Goal: Transaction & Acquisition: Purchase product/service

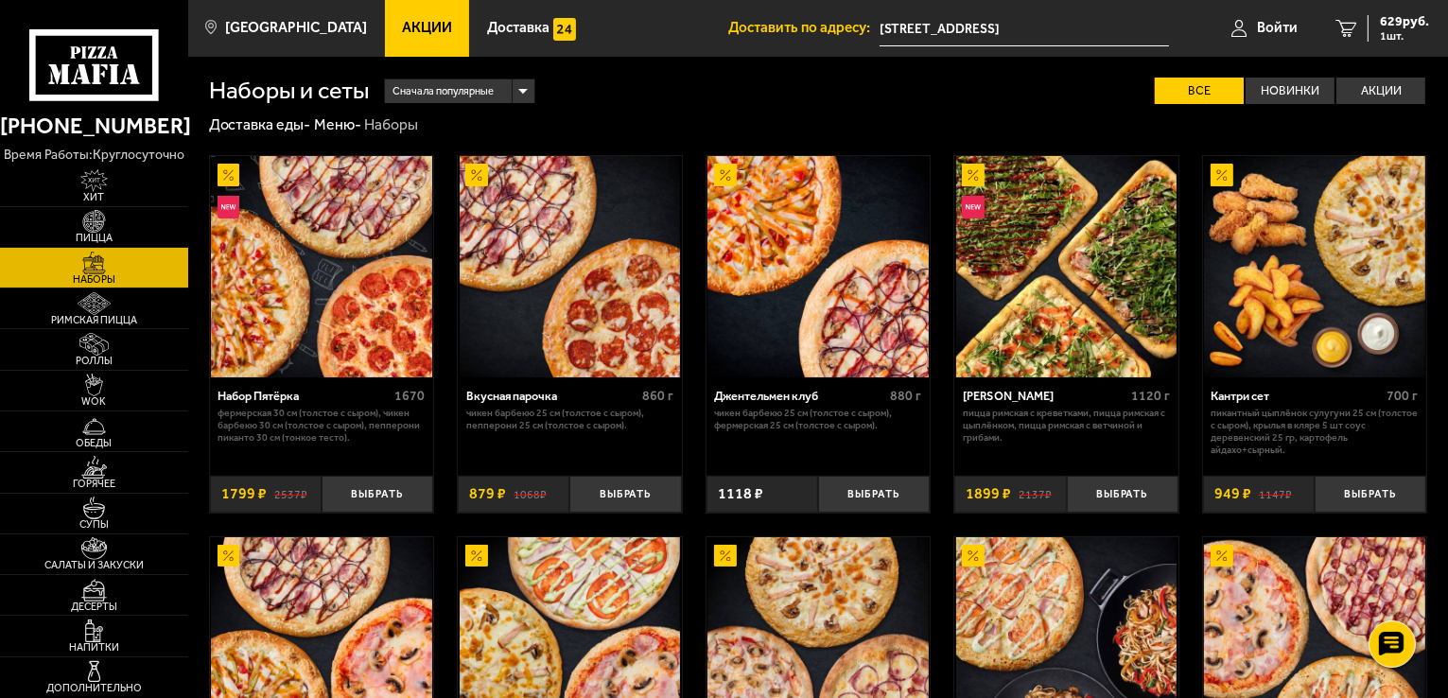
click at [91, 254] on img at bounding box center [94, 263] width 58 height 23
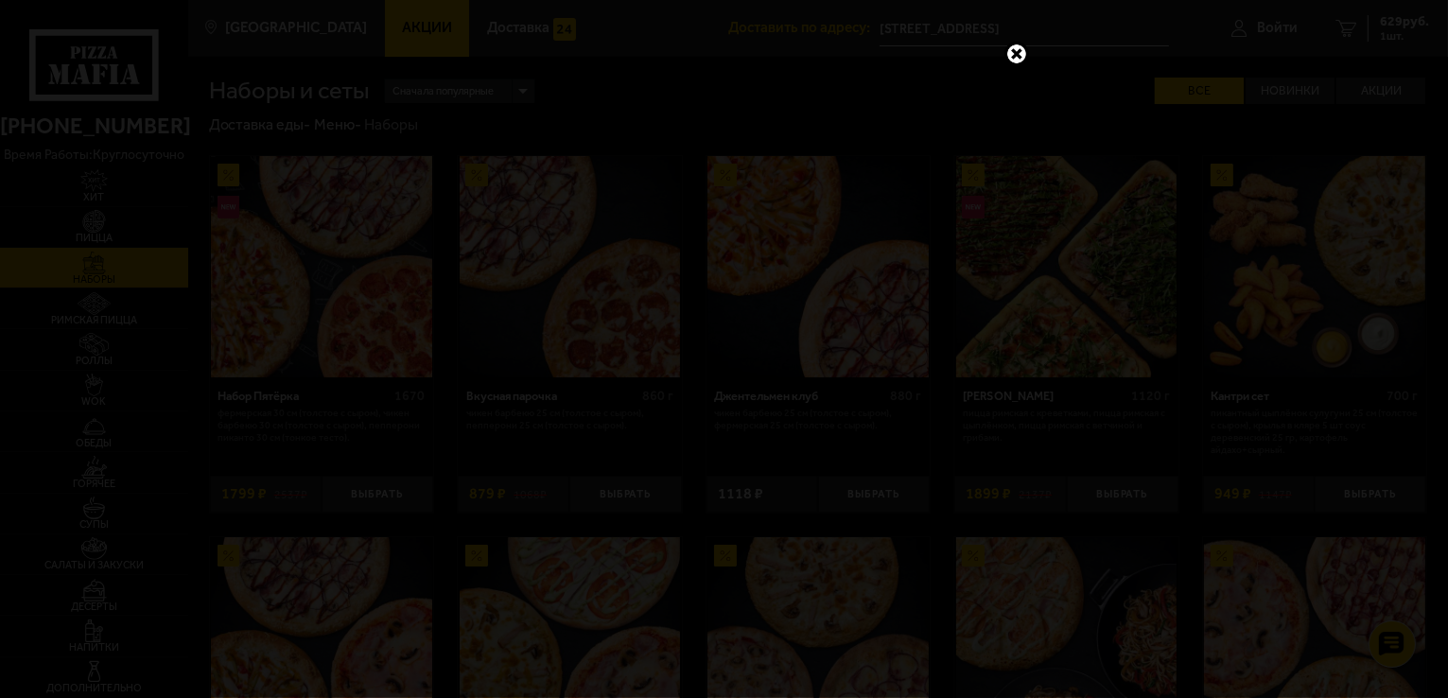
click at [1014, 44] on link at bounding box center [1016, 54] width 25 height 25
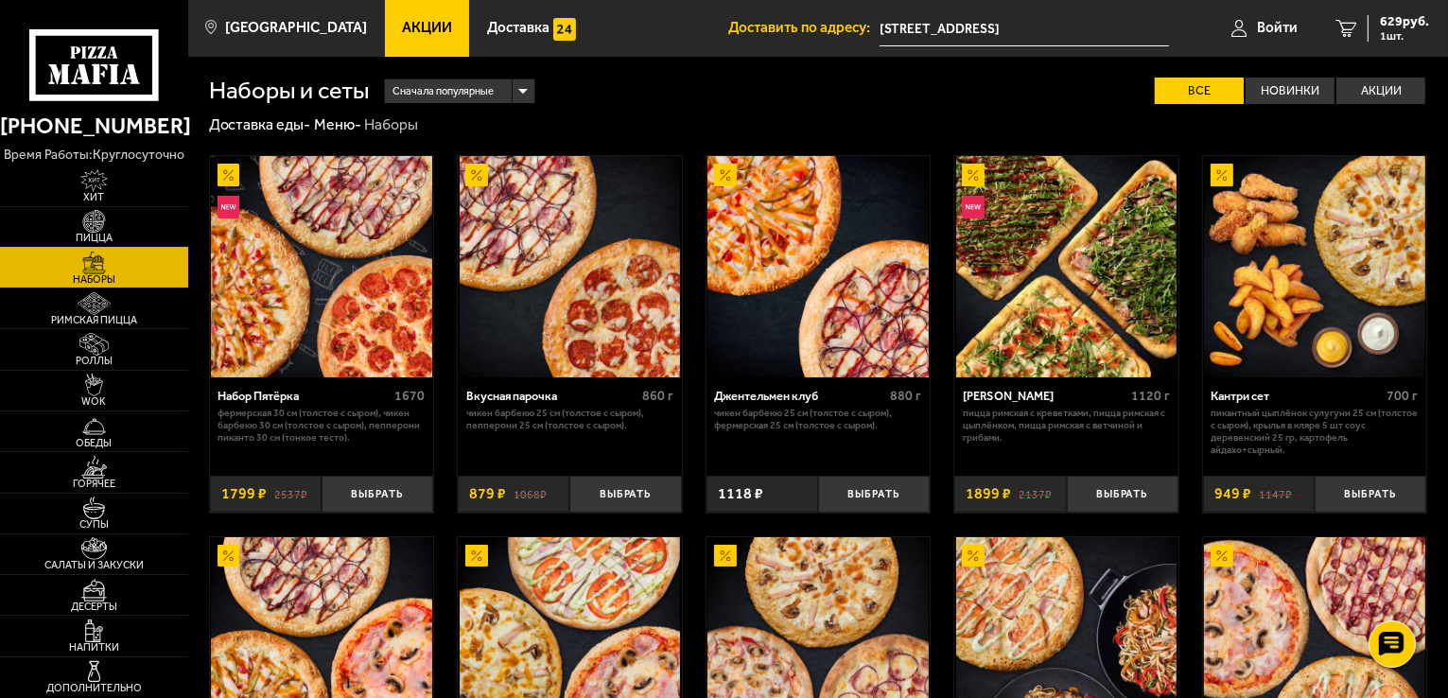
click at [68, 227] on img at bounding box center [94, 221] width 58 height 23
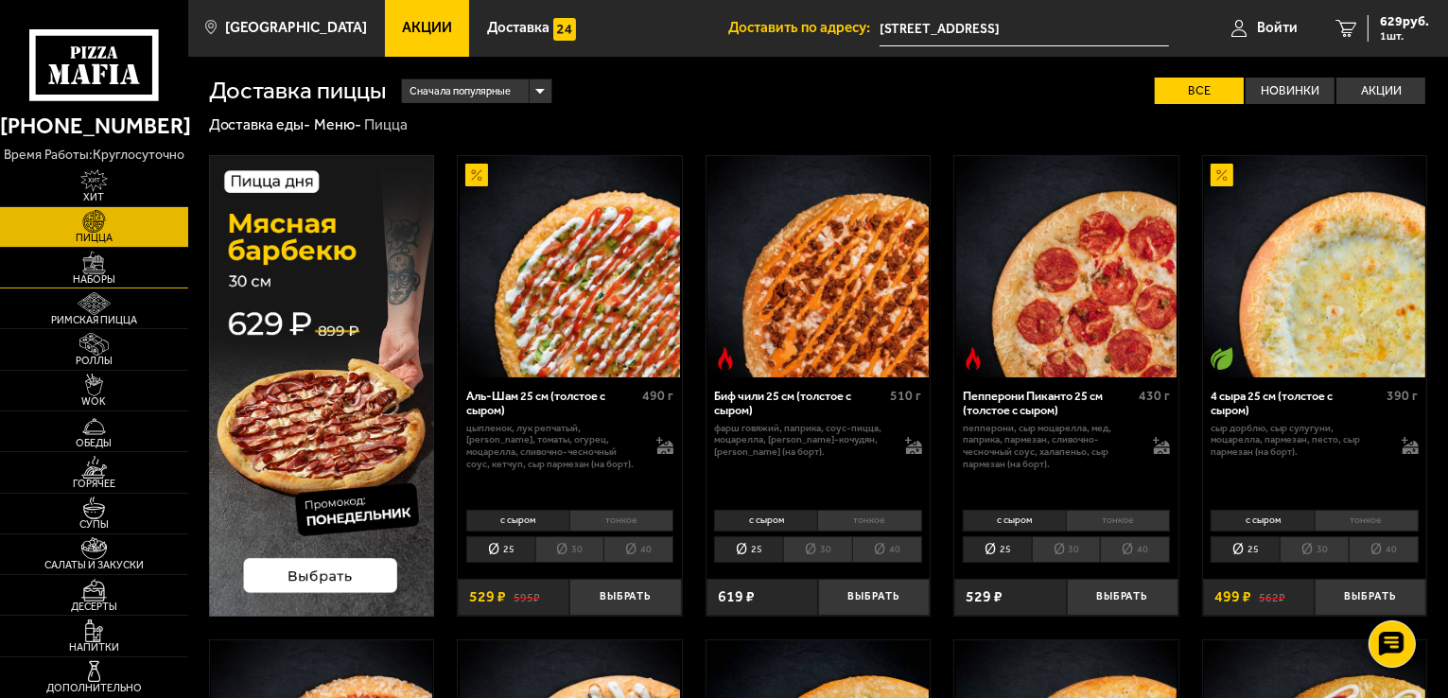
click at [93, 284] on span "Наборы" at bounding box center [94, 279] width 188 height 10
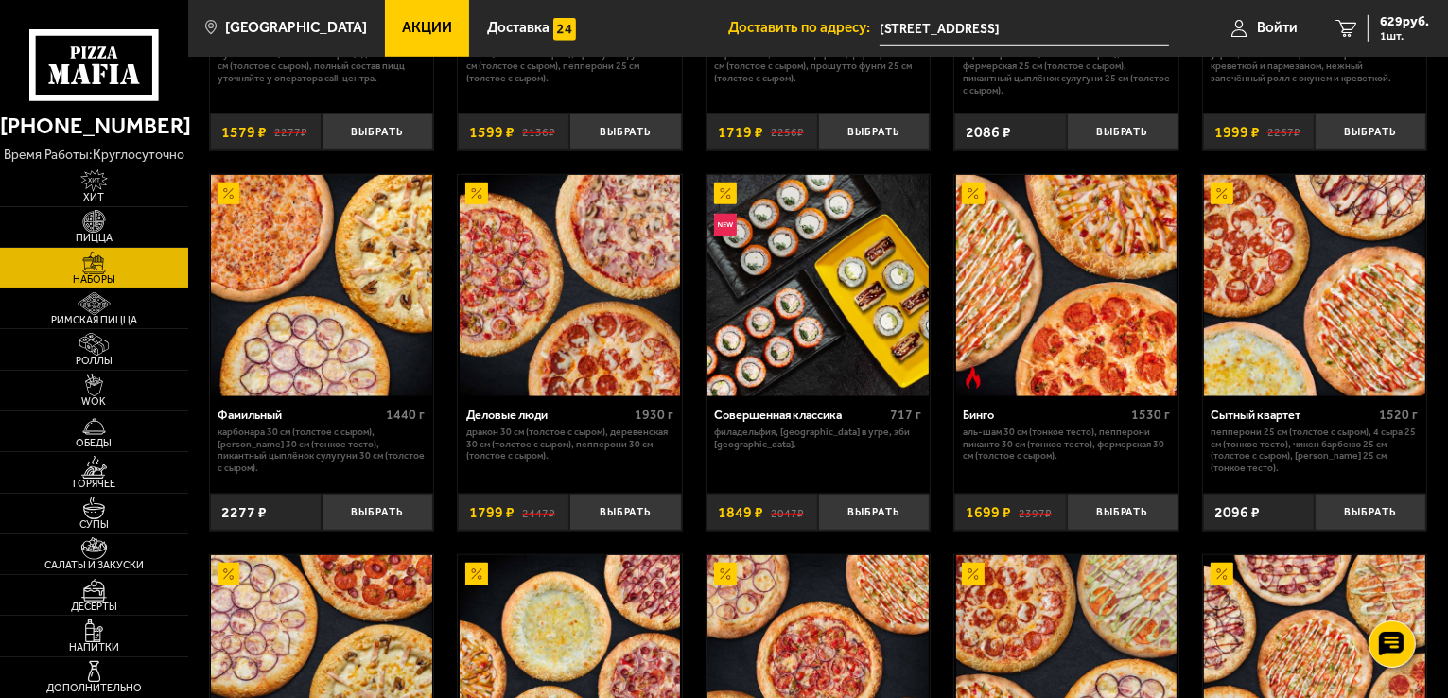
scroll to position [1513, 0]
click at [402, 21] on span "Акции" at bounding box center [427, 28] width 50 height 14
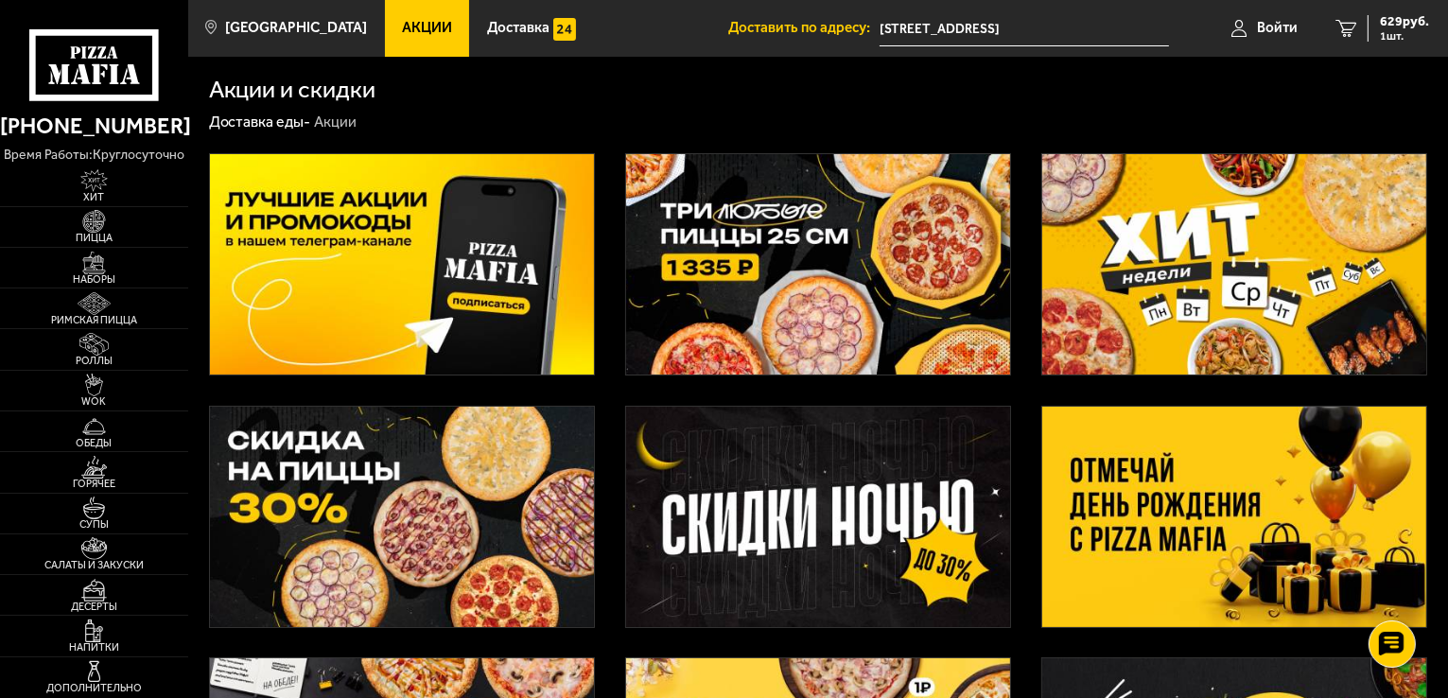
click at [1111, 471] on img at bounding box center [1234, 517] width 384 height 220
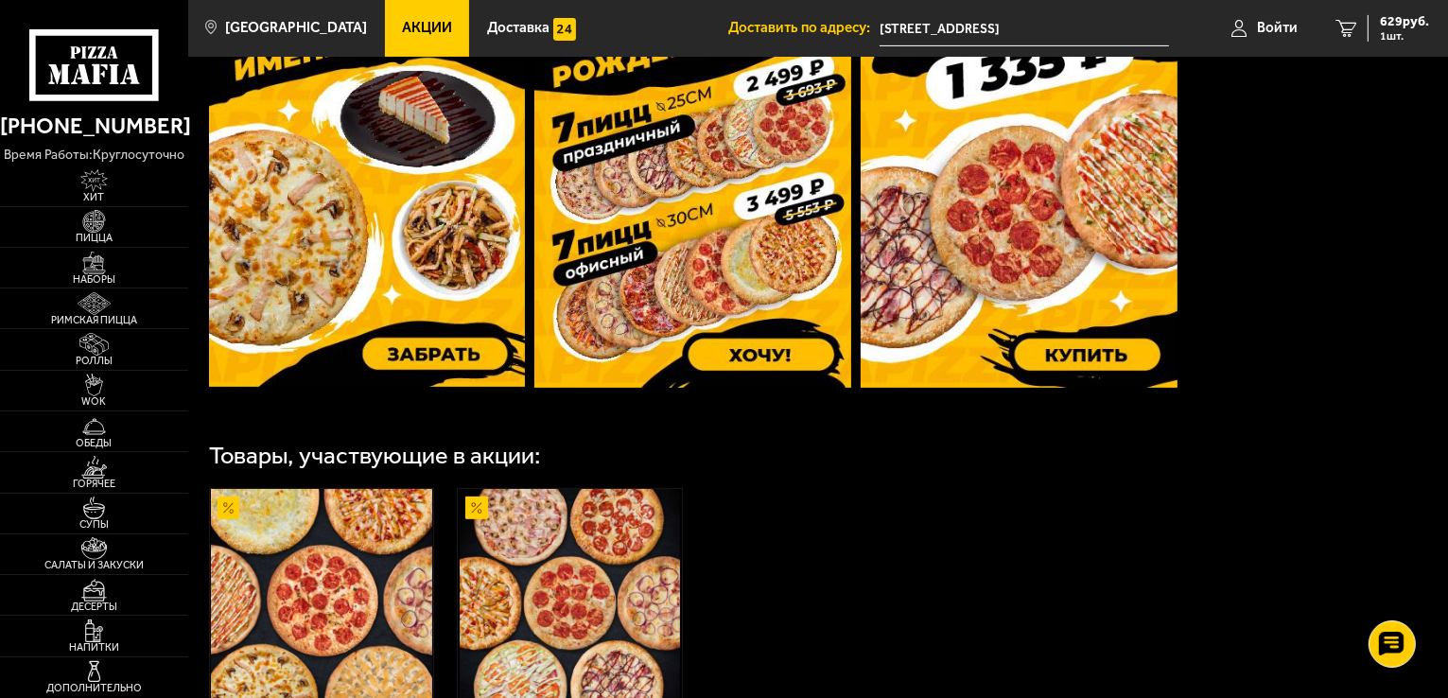
scroll to position [851, 0]
